Goal: Communication & Community: Answer question/provide support

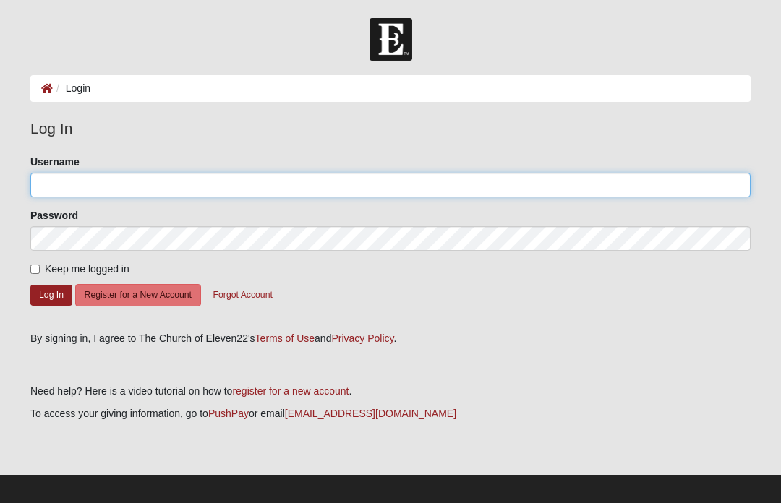
click at [85, 177] on input "Username" at bounding box center [390, 185] width 720 height 25
type input "Hullingers"
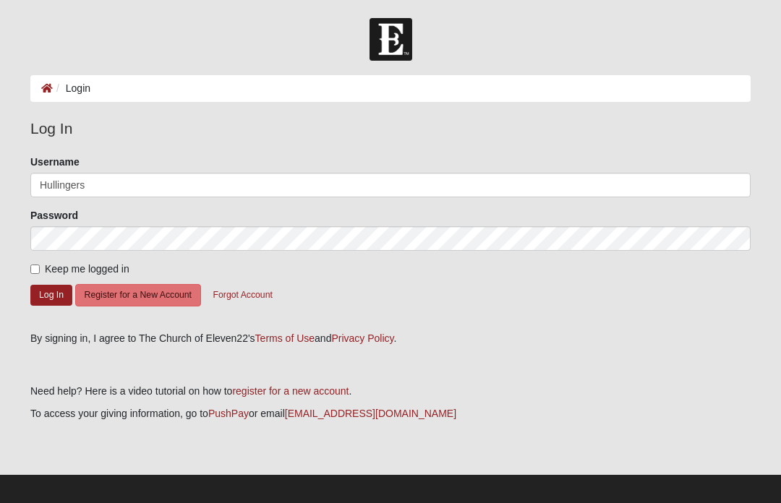
click at [51, 294] on button "Log In" at bounding box center [51, 295] width 42 height 21
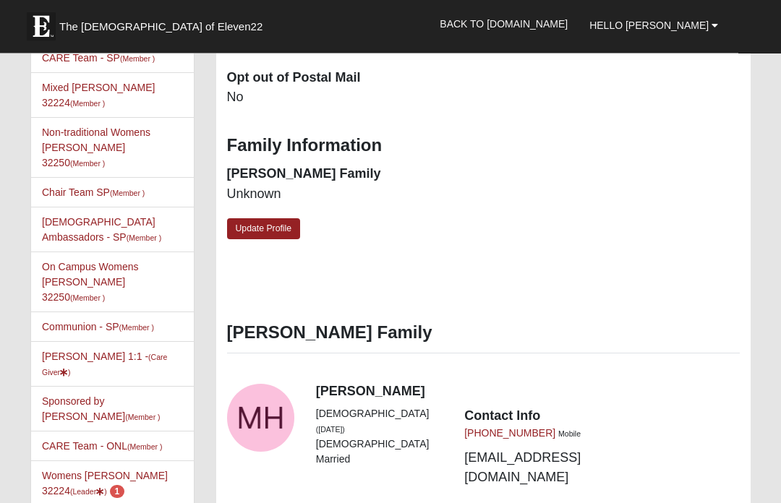
scroll to position [488, 0]
click at [146, 470] on link "Womens Hullinger 32224 (Leader ) 1" at bounding box center [105, 483] width 126 height 27
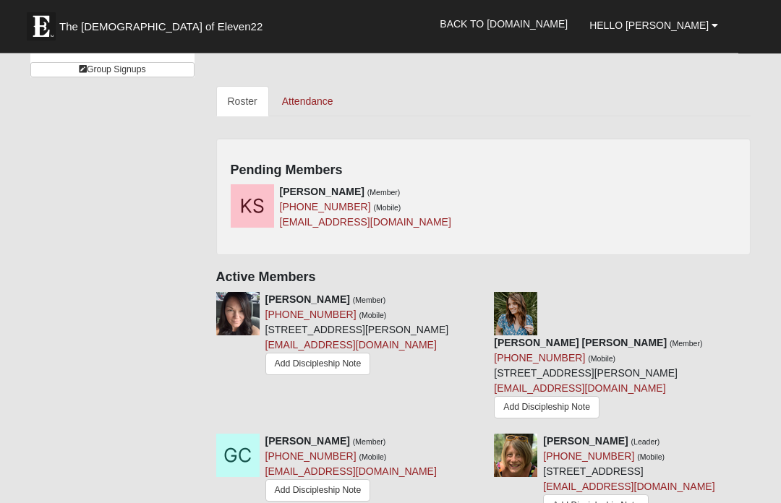
scroll to position [631, 0]
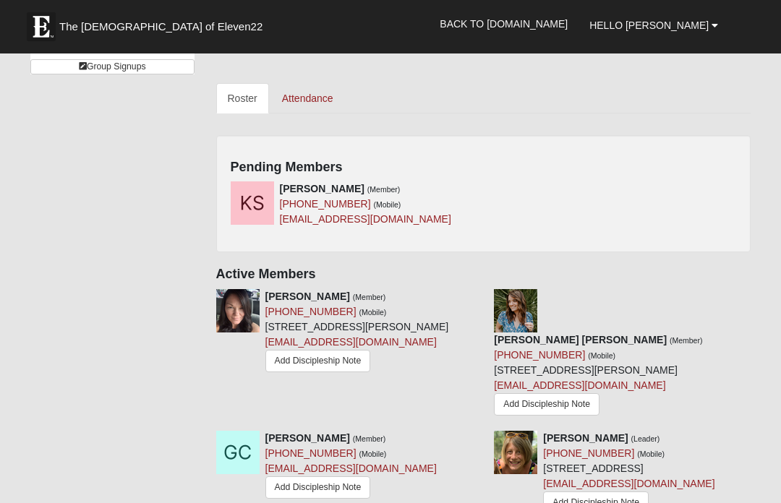
click at [444, 160] on h4 "Pending Members" at bounding box center [484, 168] width 506 height 16
click at [481, 184] on icon at bounding box center [478, 189] width 10 height 10
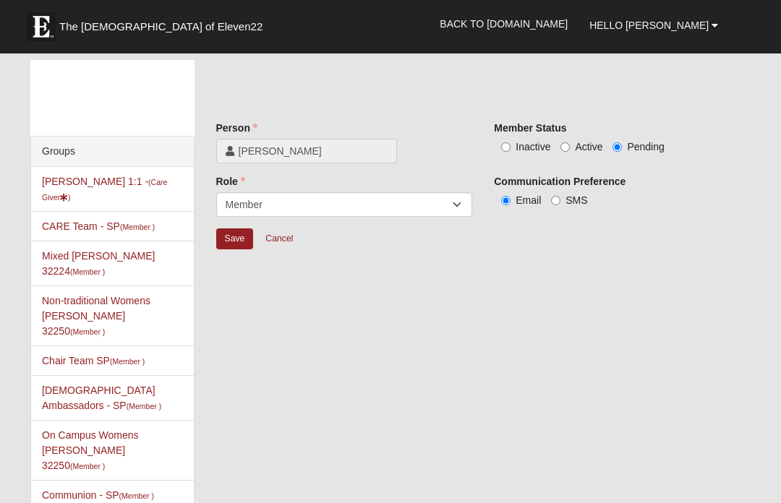
click at [499, 150] on label "Inactive" at bounding box center [522, 147] width 56 height 14
click at [501, 150] on input "Inactive" at bounding box center [505, 146] width 9 height 9
radio input "true"
click at [575, 146] on span "Active" at bounding box center [588, 147] width 27 height 12
click at [570, 146] on input "Active" at bounding box center [565, 146] width 9 height 9
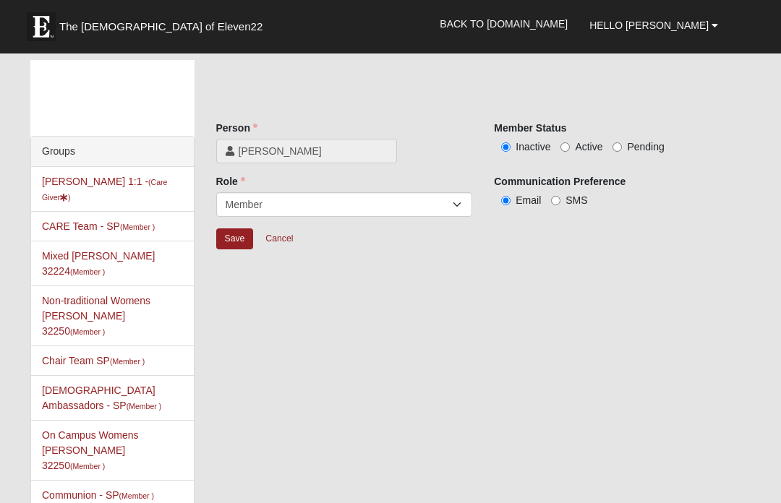
radio input "true"
click at [240, 242] on input "Save" at bounding box center [235, 239] width 38 height 21
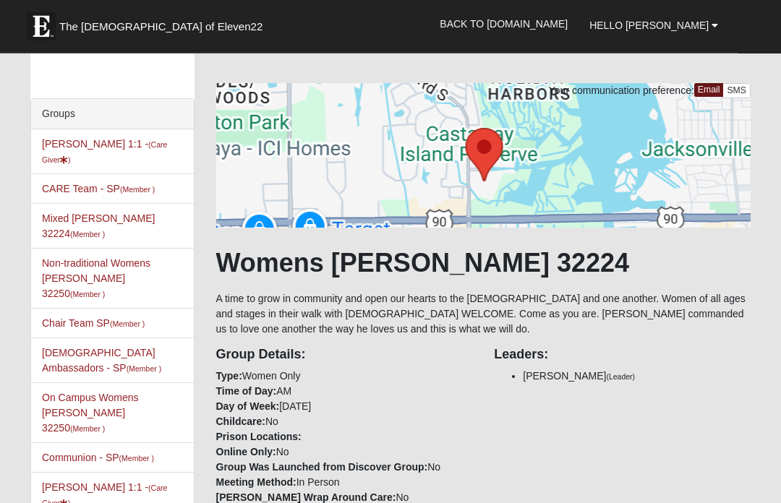
scroll to position [38, 0]
click at [137, 195] on link "CARE Team - SP (Member )" at bounding box center [98, 189] width 113 height 12
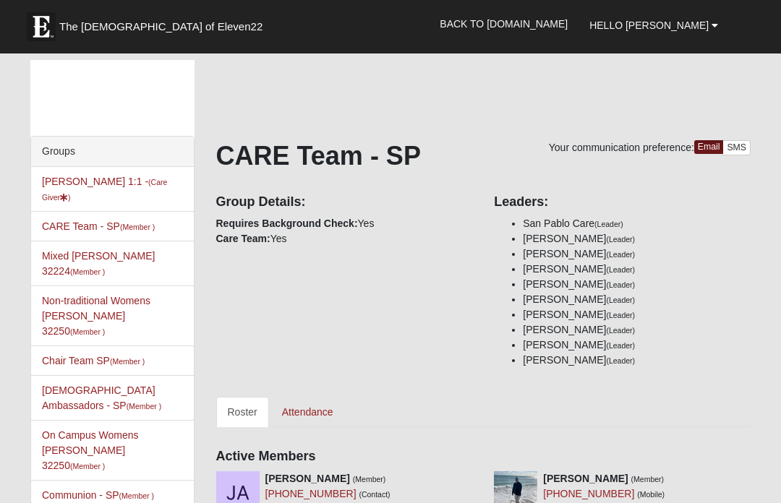
click at [51, 187] on link "Alyssa Hullinger 1:1 - (Care Giver )" at bounding box center [104, 189] width 125 height 27
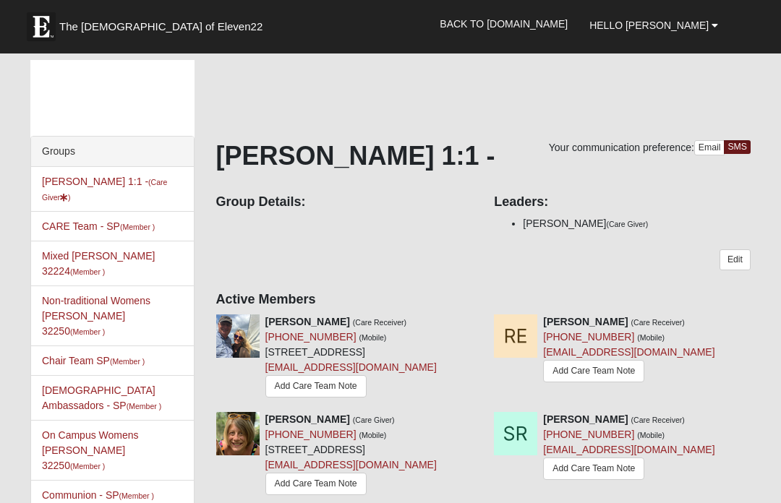
click at [291, 398] on link "Add Care Team Note" at bounding box center [315, 386] width 101 height 22
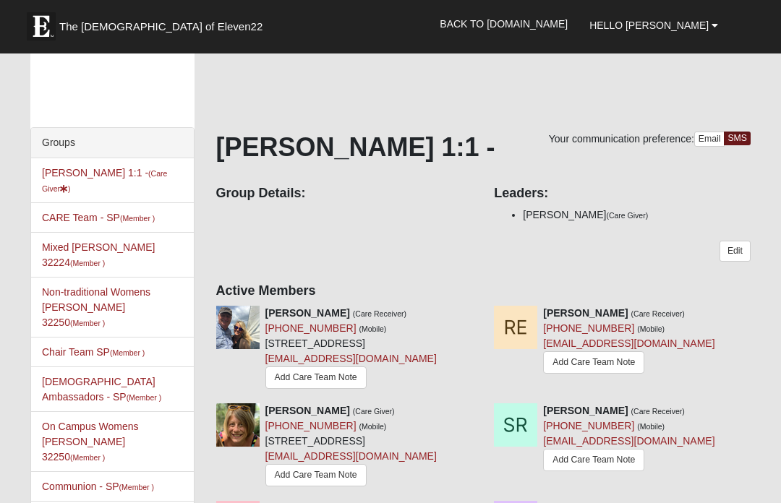
scroll to position [9, 0]
click at [121, 349] on small "(Member )" at bounding box center [127, 353] width 35 height 9
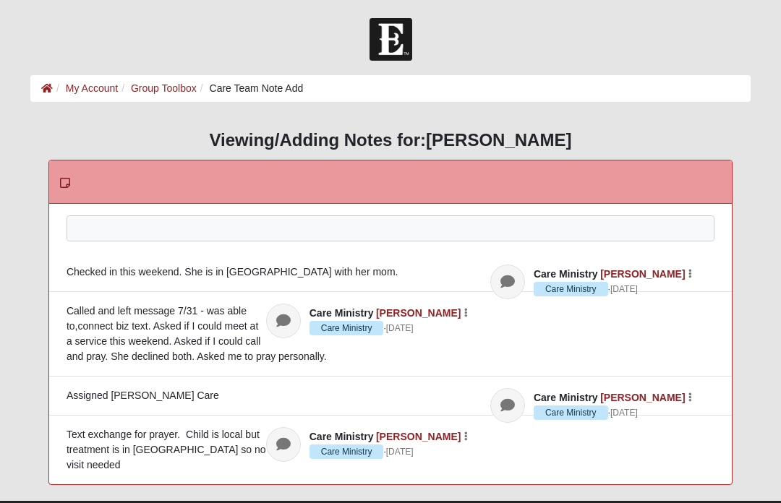
click at [113, 230] on div at bounding box center [390, 248] width 647 height 64
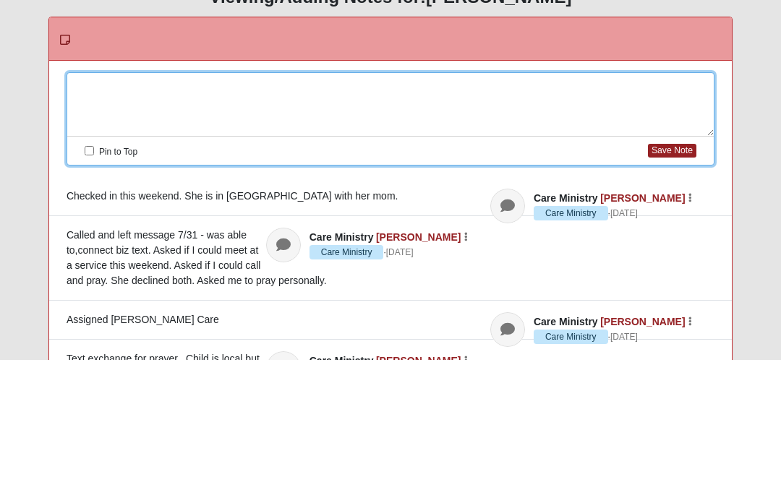
scroll to position [88, 0]
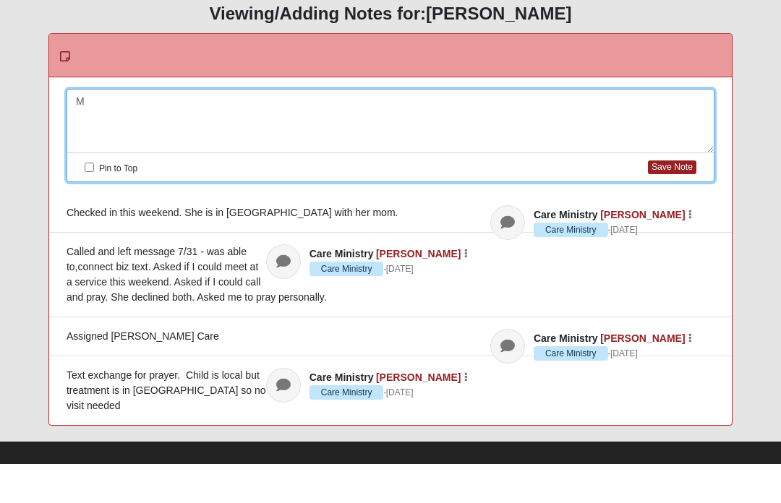
click at [40, 201] on div "HTML Content Viewing/Adding Notes for: Darlene Christianson Please correct the …" at bounding box center [390, 254] width 720 height 422
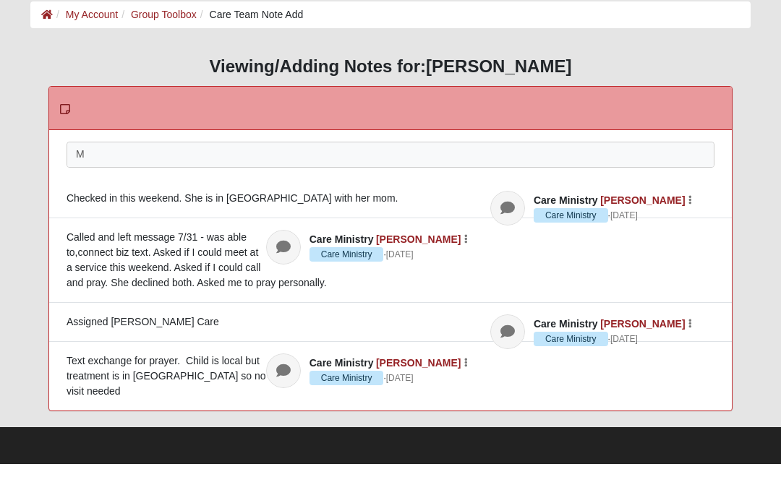
scroll to position [20, 0]
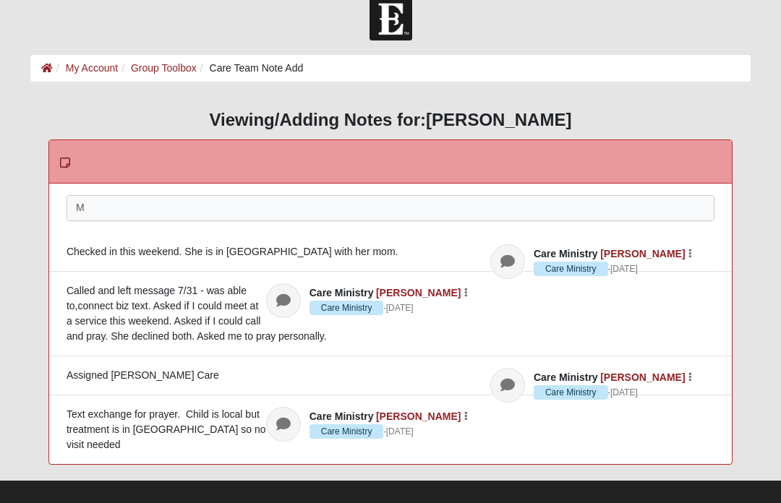
click at [469, 218] on div "M" at bounding box center [390, 228] width 647 height 64
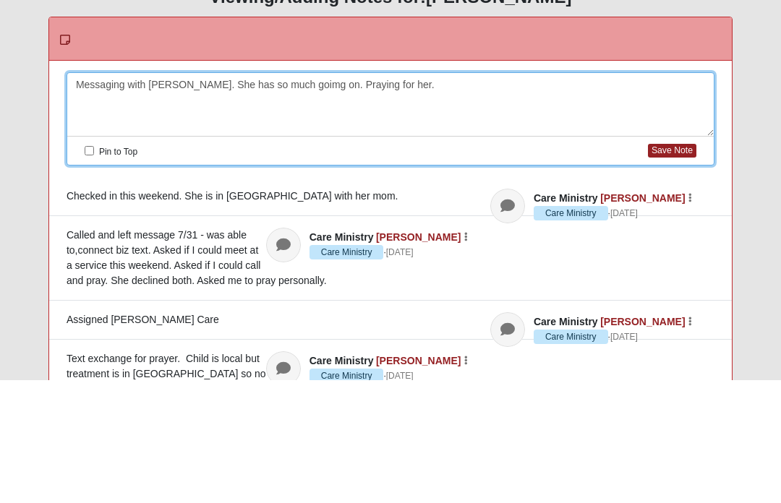
click at [667, 267] on button "Save Note" at bounding box center [672, 274] width 48 height 14
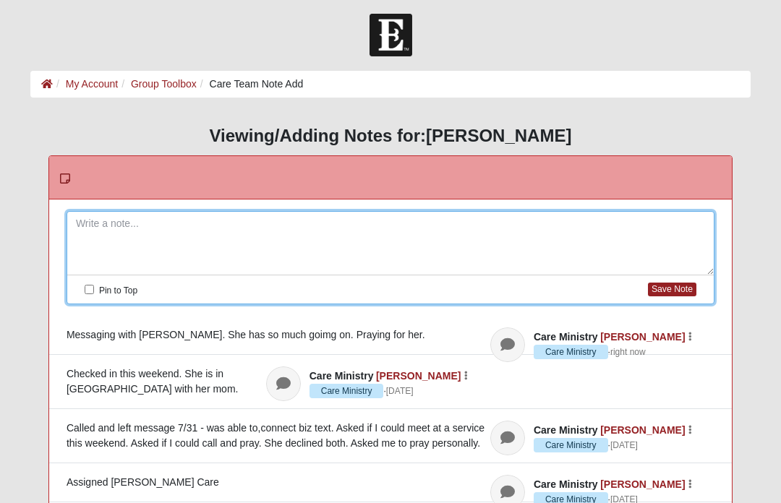
scroll to position [0, 0]
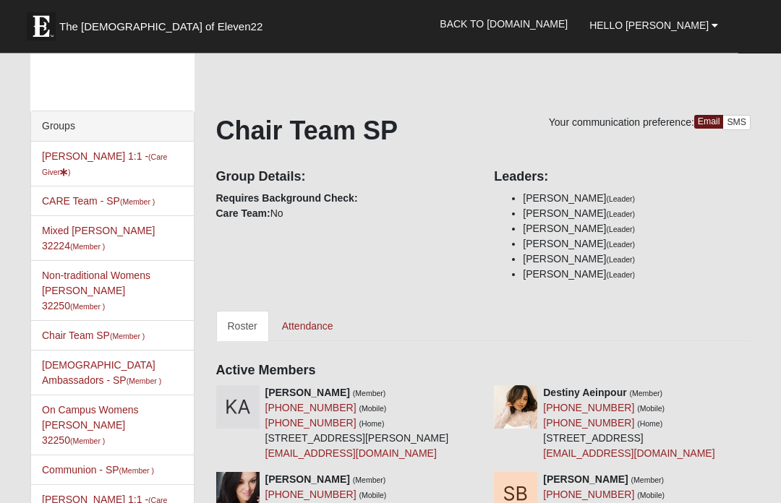
scroll to position [36, 0]
